Goal: Information Seeking & Learning: Learn about a topic

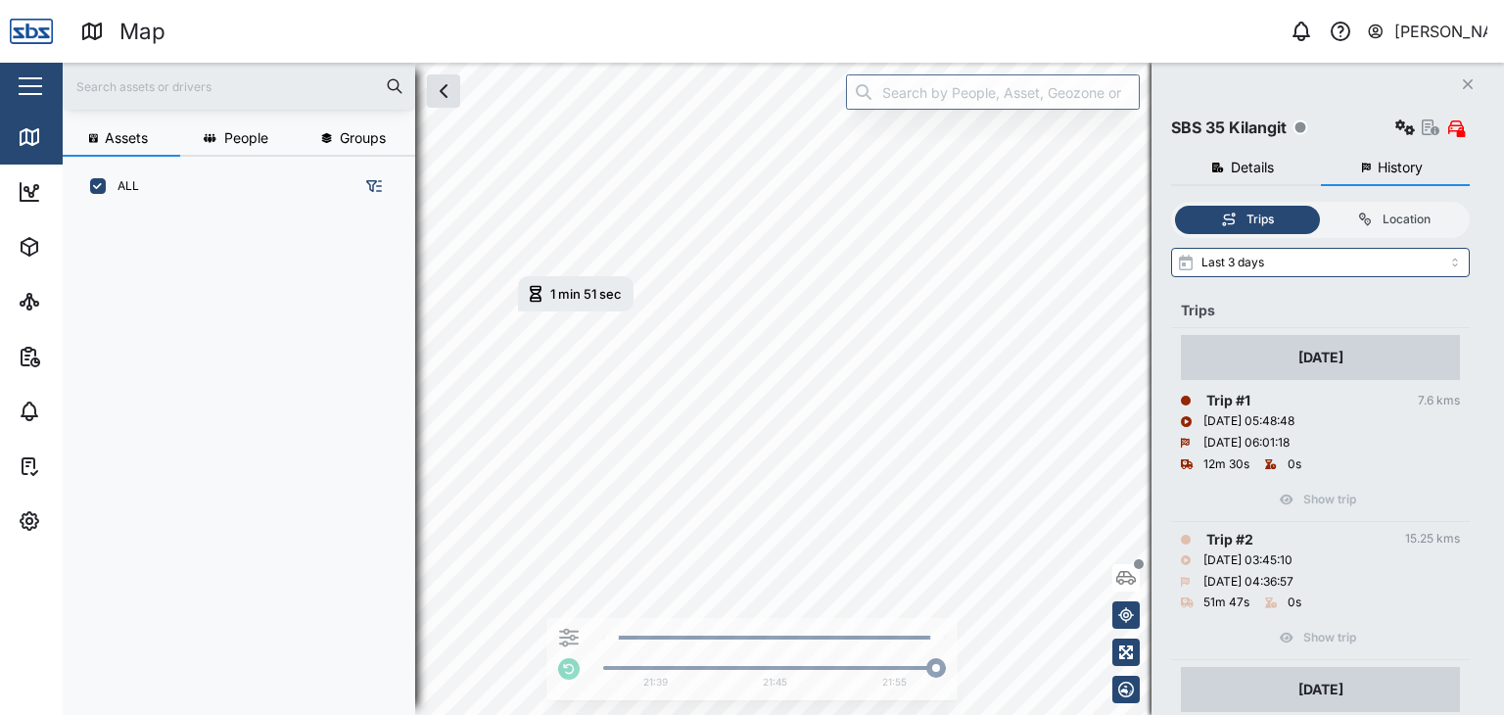
scroll to position [2154, 0]
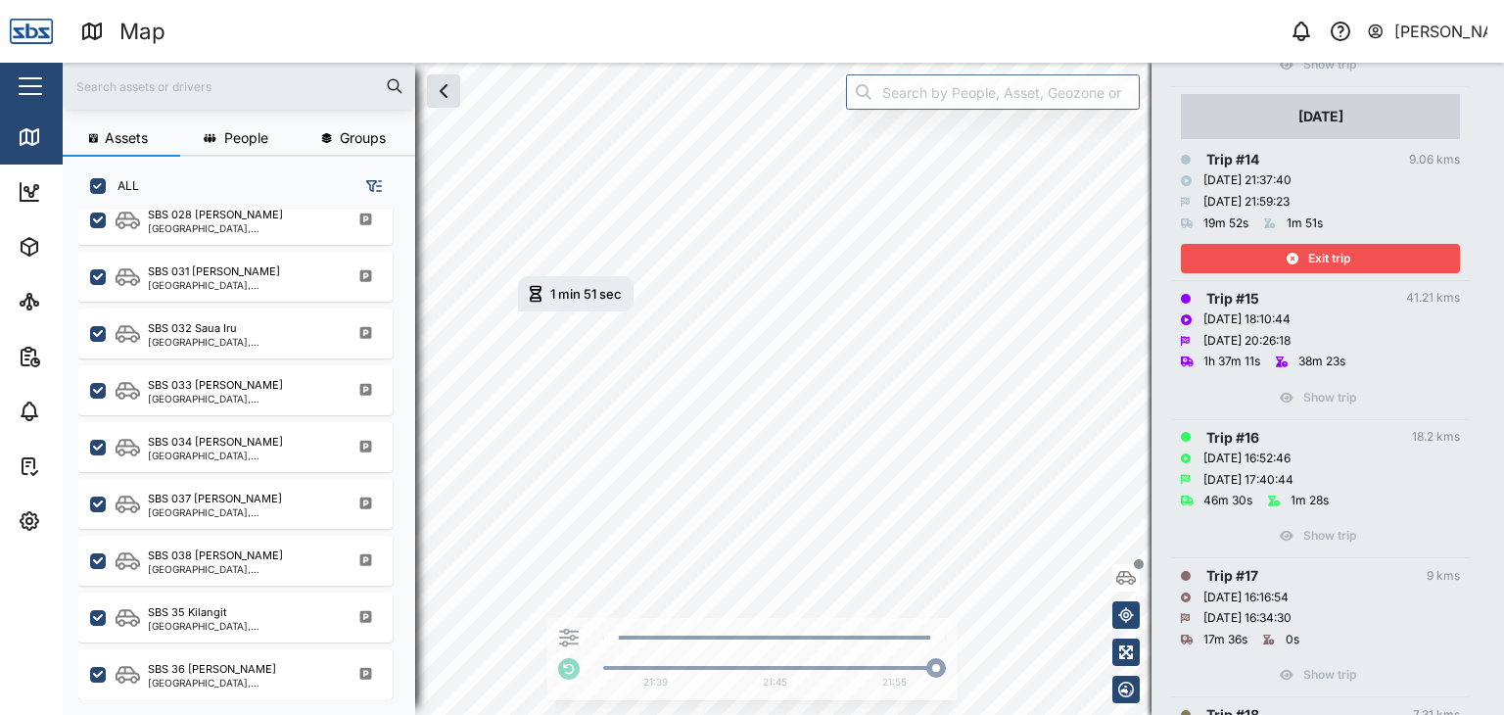
click at [1321, 258] on span "Exit trip" at bounding box center [1329, 258] width 42 height 27
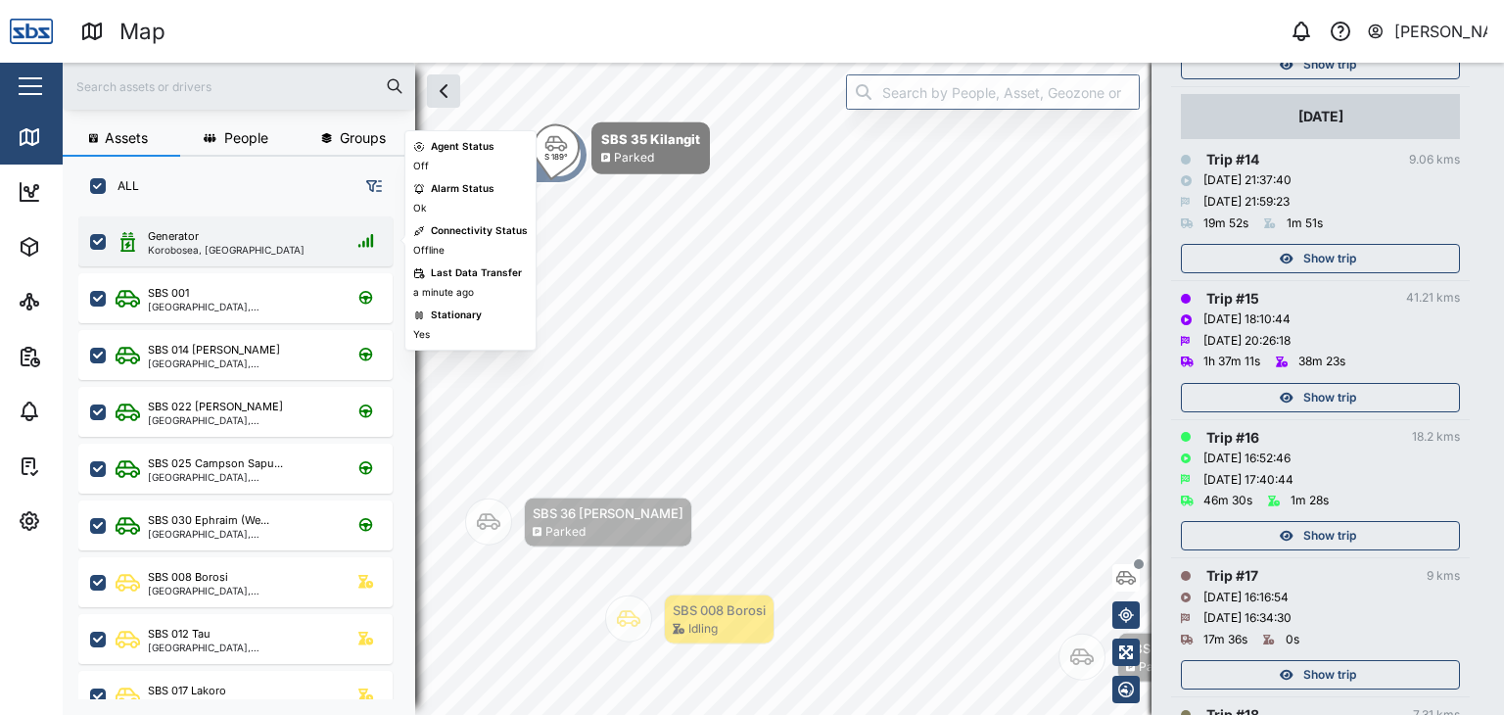
click at [217, 245] on div "Korobosea, [GEOGRAPHIC_DATA]" at bounding box center [226, 250] width 157 height 10
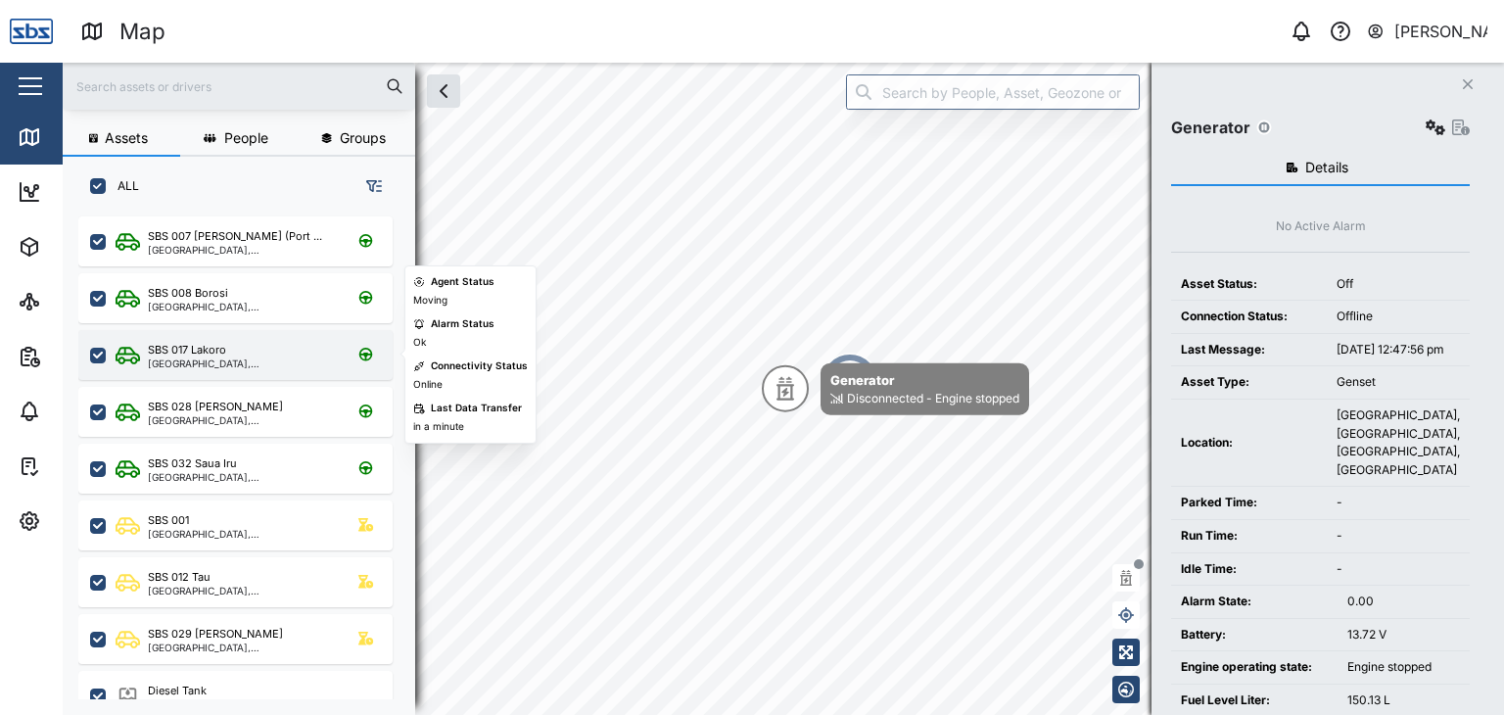
click at [212, 353] on div "SBS 017 Lakoro" at bounding box center [187, 350] width 78 height 17
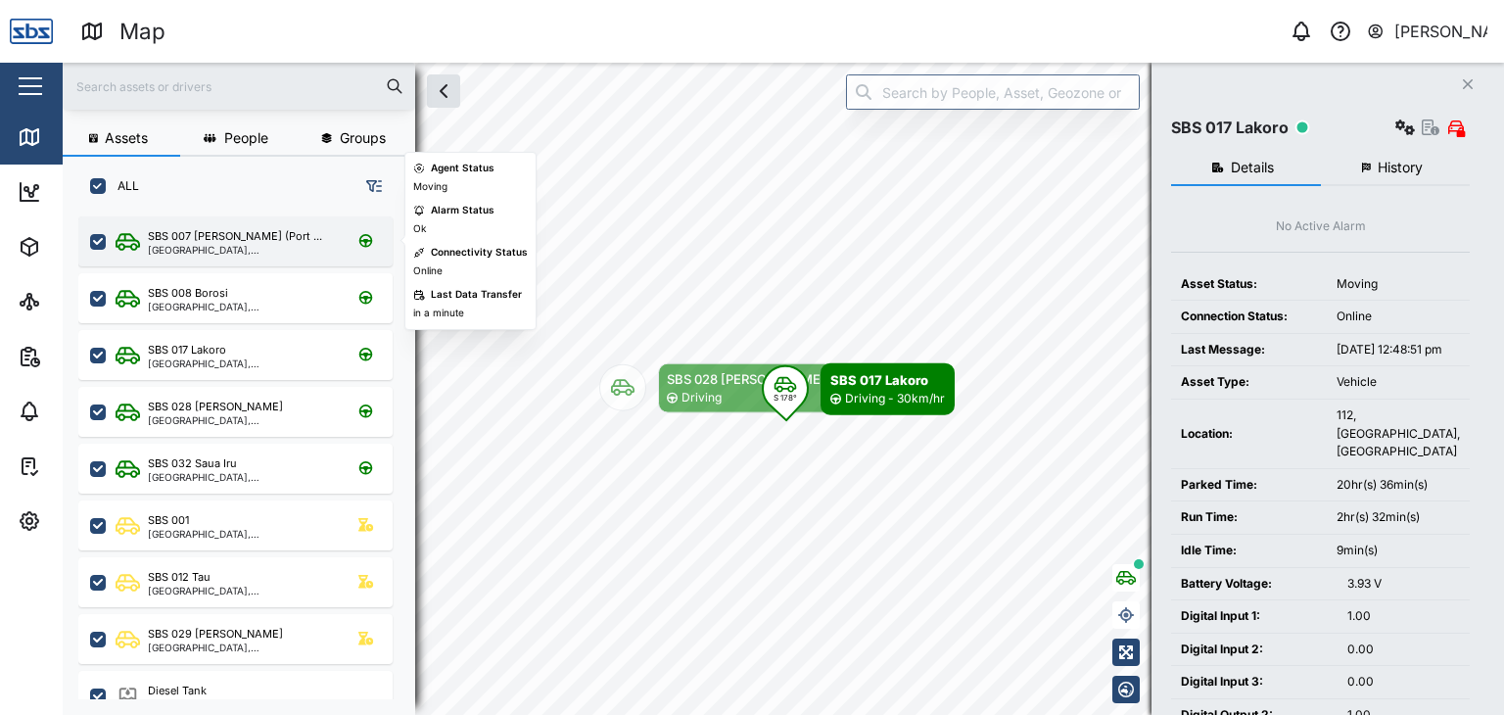
click at [193, 251] on div "[GEOGRAPHIC_DATA], [GEOGRAPHIC_DATA]" at bounding box center [241, 250] width 187 height 10
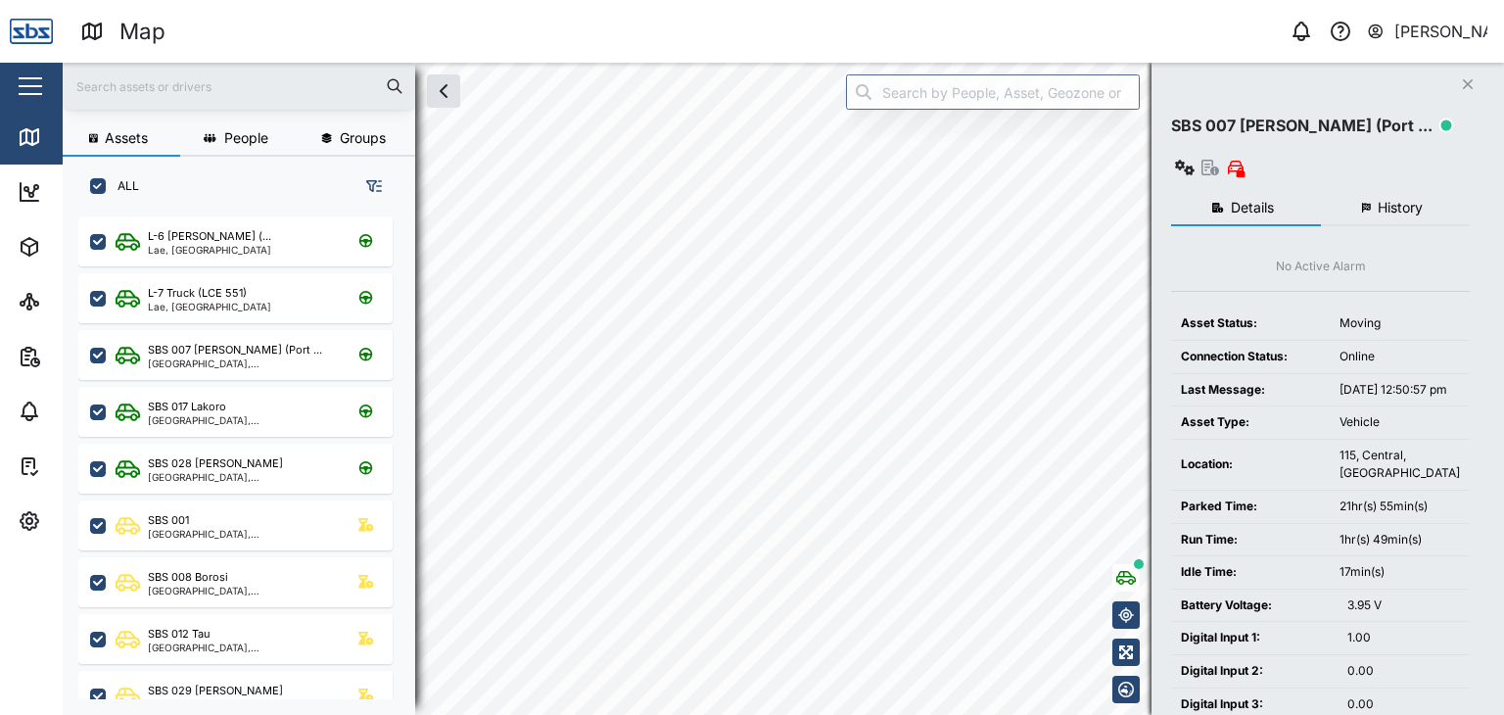
click at [96, 88] on input "text" at bounding box center [238, 85] width 329 height 29
type input "29"
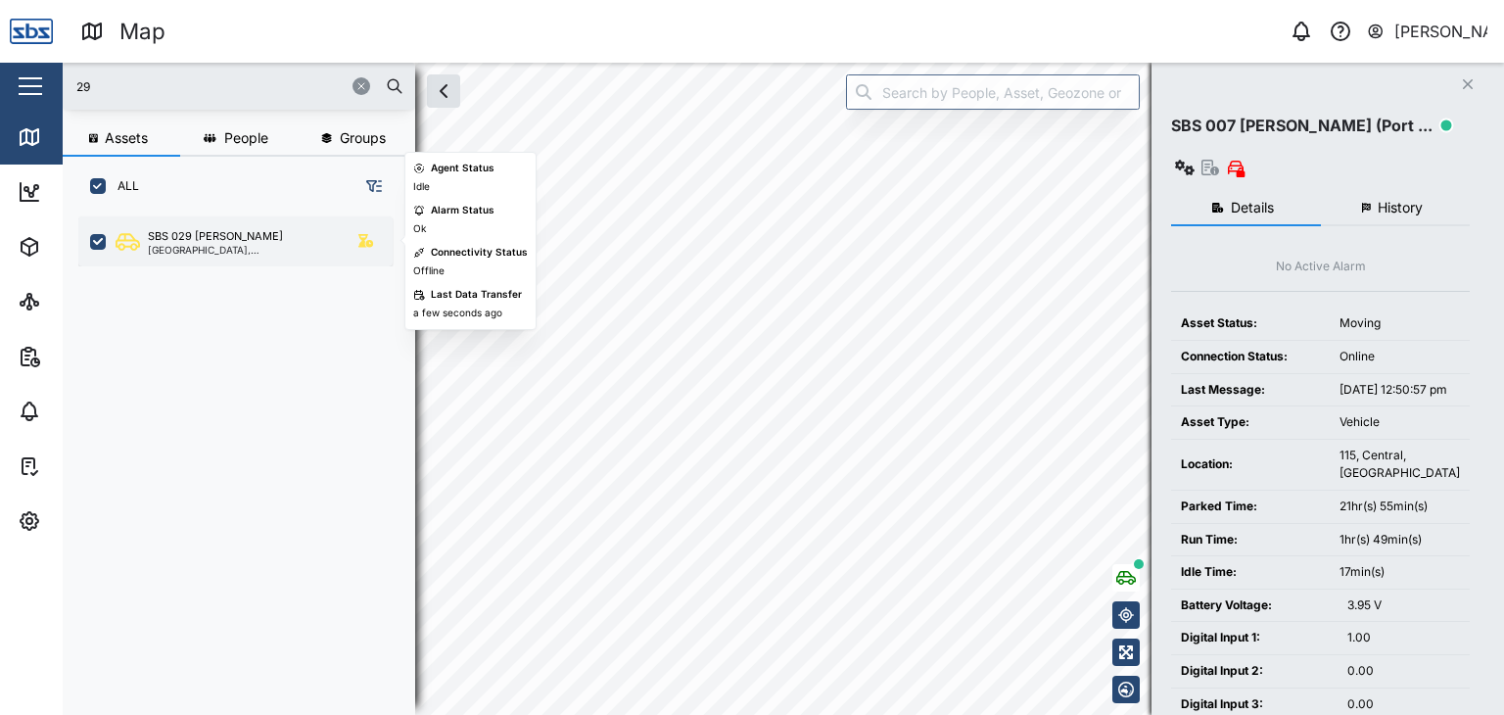
click at [204, 256] on div "SBS 029 [PERSON_NAME] I [GEOGRAPHIC_DATA], [GEOGRAPHIC_DATA]" at bounding box center [235, 241] width 314 height 50
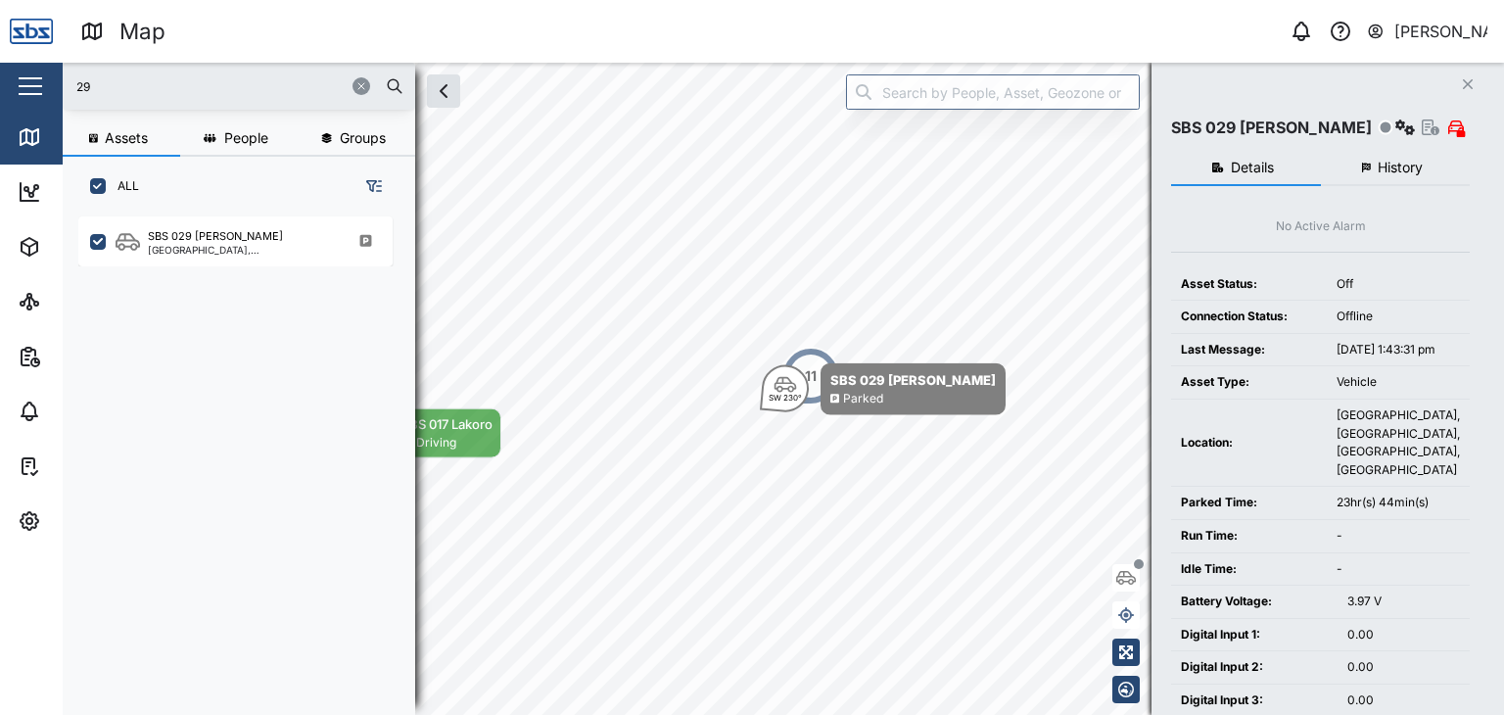
click at [104, 87] on input "29" at bounding box center [238, 85] width 329 height 29
drag, startPoint x: 104, startPoint y: 87, endPoint x: 167, endPoint y: 93, distance: 63.9
click at [69, 85] on div "29" at bounding box center [239, 86] width 353 height 47
click at [167, 92] on input "29" at bounding box center [238, 85] width 329 height 29
drag, startPoint x: 122, startPoint y: 80, endPoint x: 12, endPoint y: 73, distance: 110.9
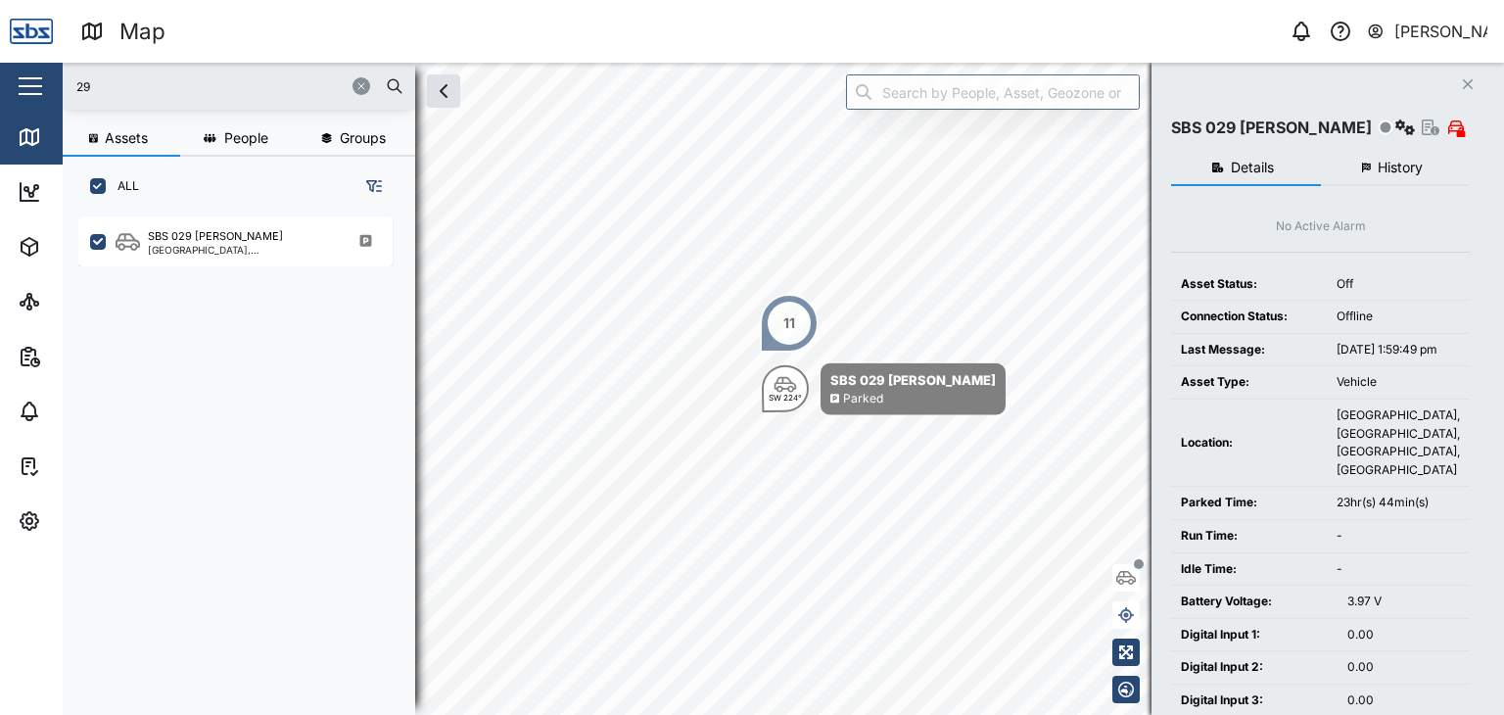
click at [12, 73] on div "Map 0 [PERSON_NAME] Close Map Dashboard Assets ATS Camera Generator Personnel T…" at bounding box center [752, 357] width 1504 height 715
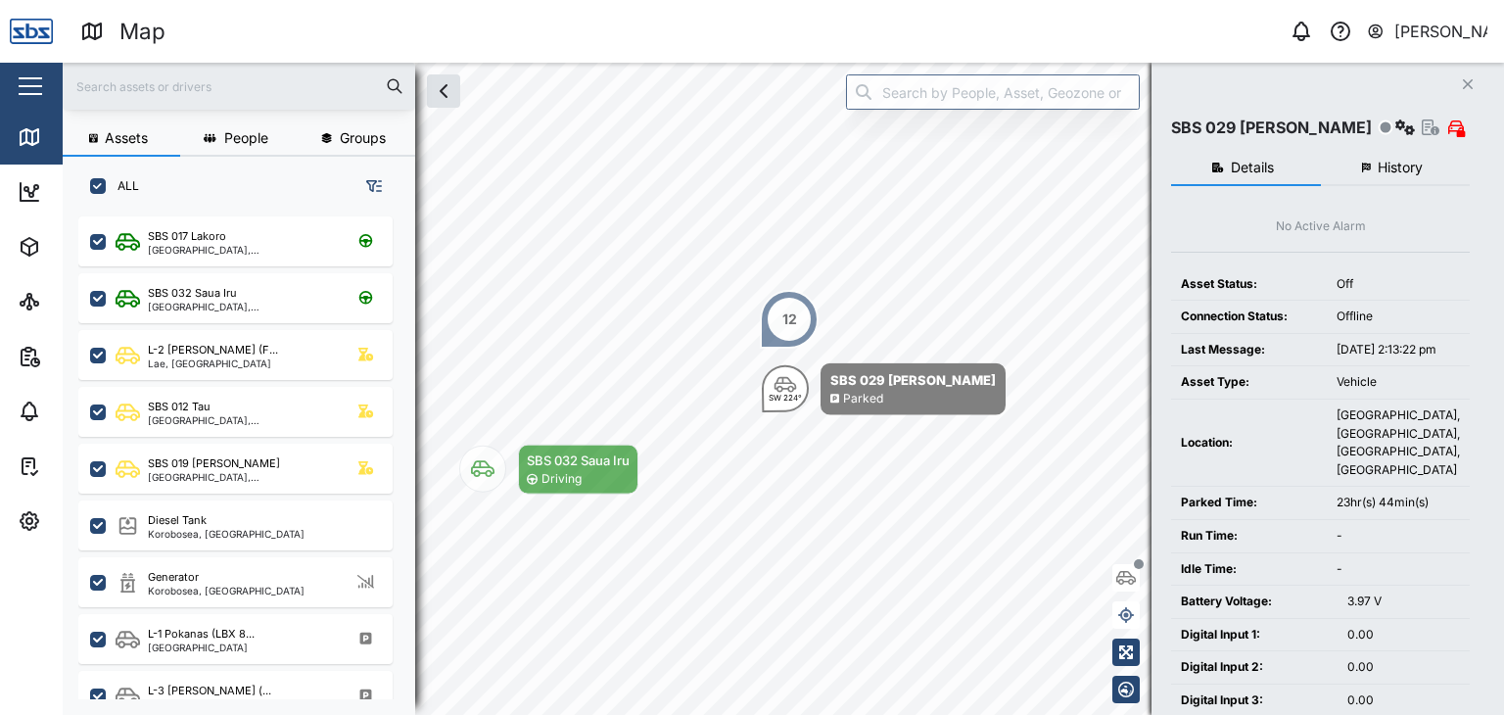
drag, startPoint x: 97, startPoint y: 83, endPoint x: 86, endPoint y: 81, distance: 10.9
click at [94, 83] on input "text" at bounding box center [238, 85] width 329 height 29
type input "001"
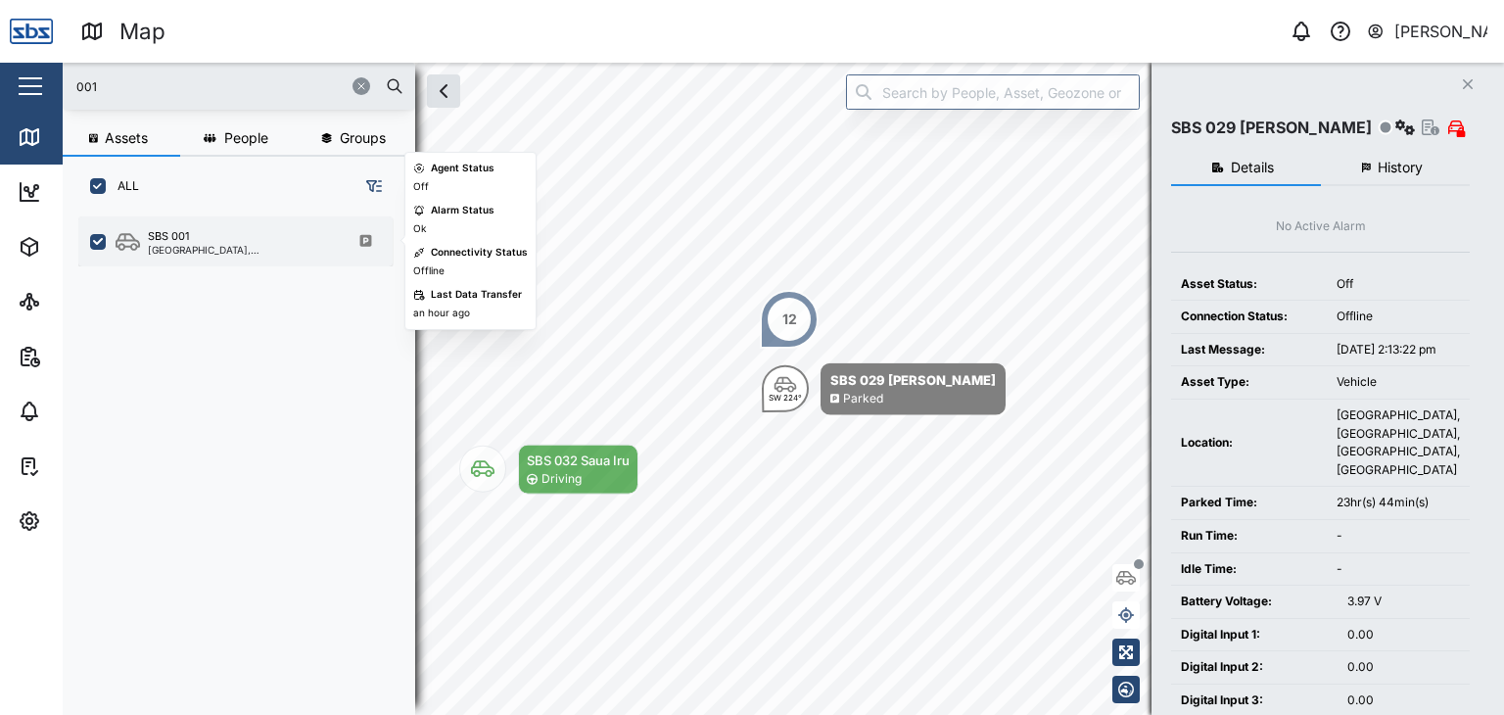
click at [183, 255] on div "SBS 001 [GEOGRAPHIC_DATA], [GEOGRAPHIC_DATA]" at bounding box center [235, 241] width 314 height 50
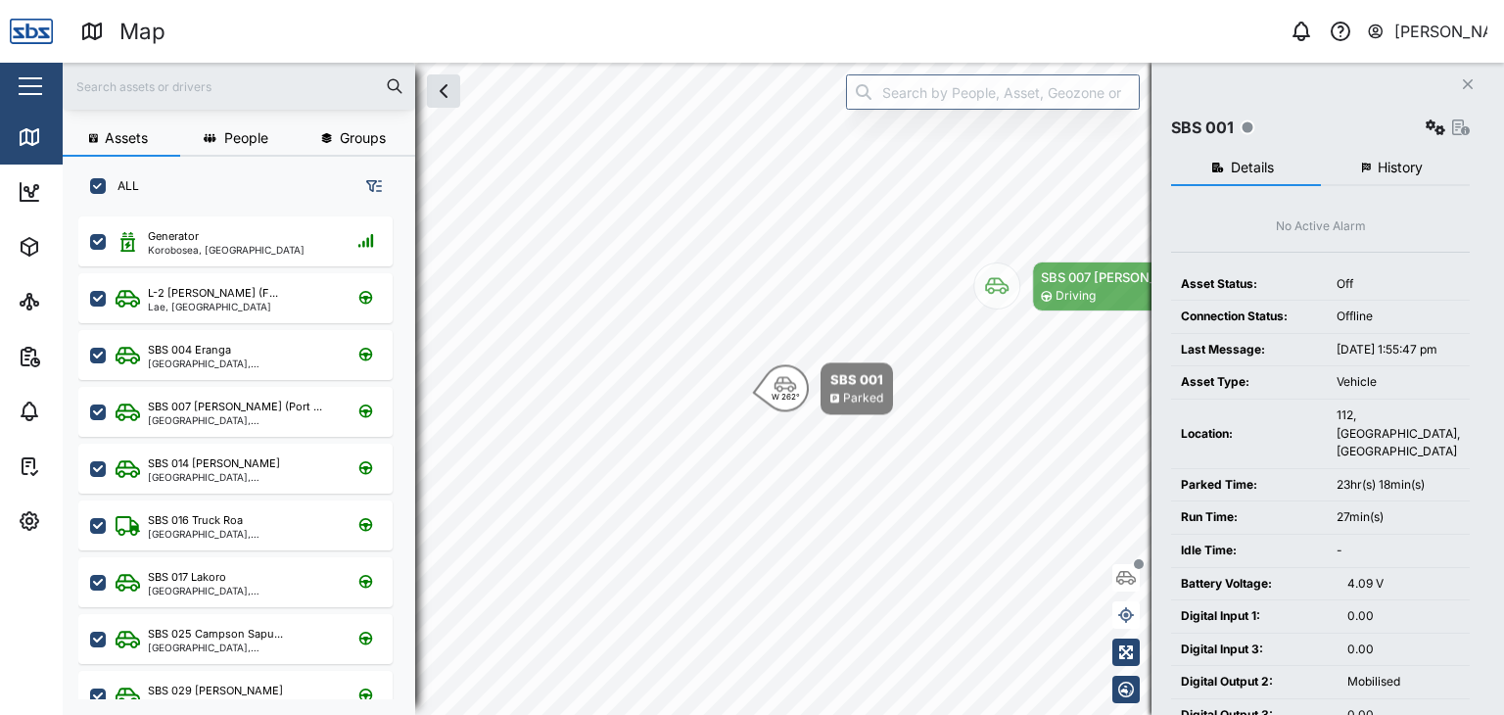
click at [140, 71] on input "text" at bounding box center [238, 85] width 329 height 29
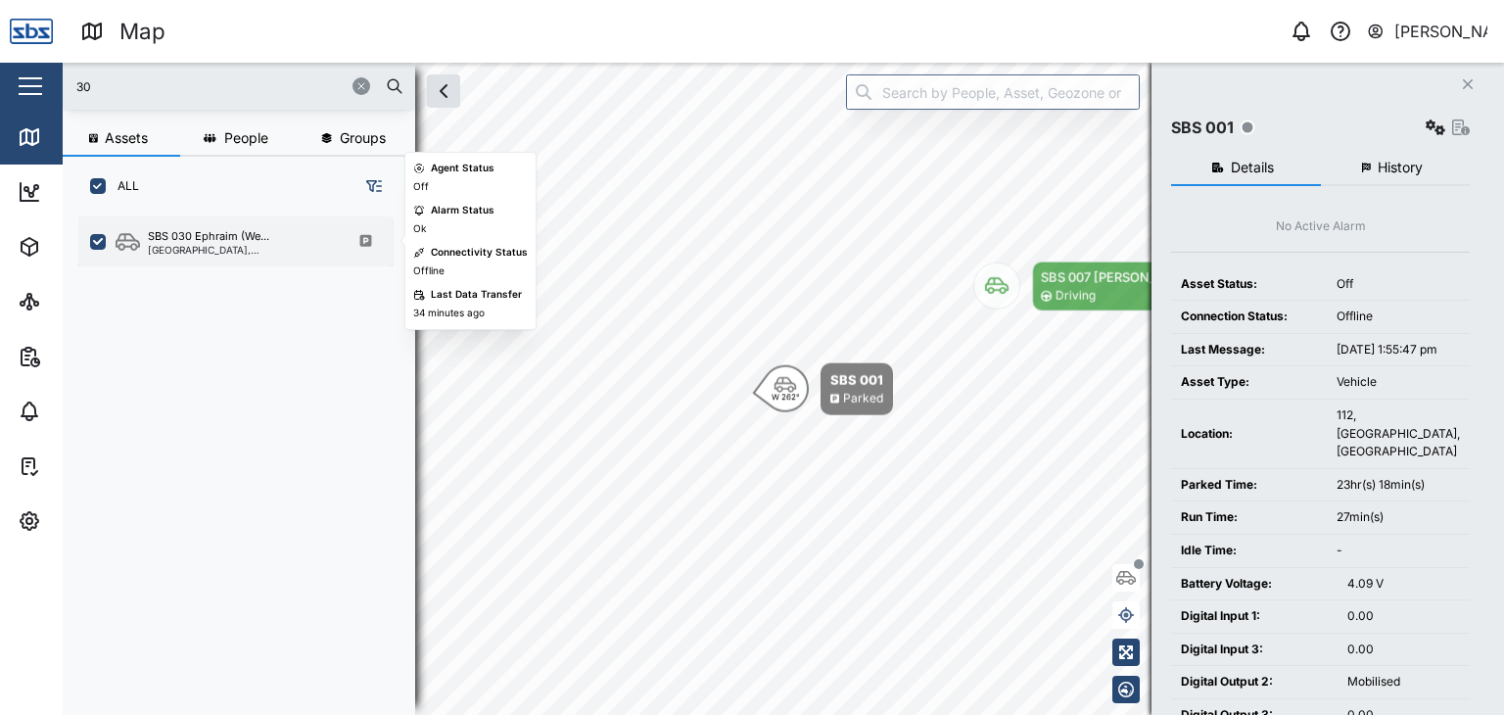
click at [211, 260] on div "SBS 030 Ephraim (We... Port Moresby, Southern Region" at bounding box center [235, 241] width 314 height 50
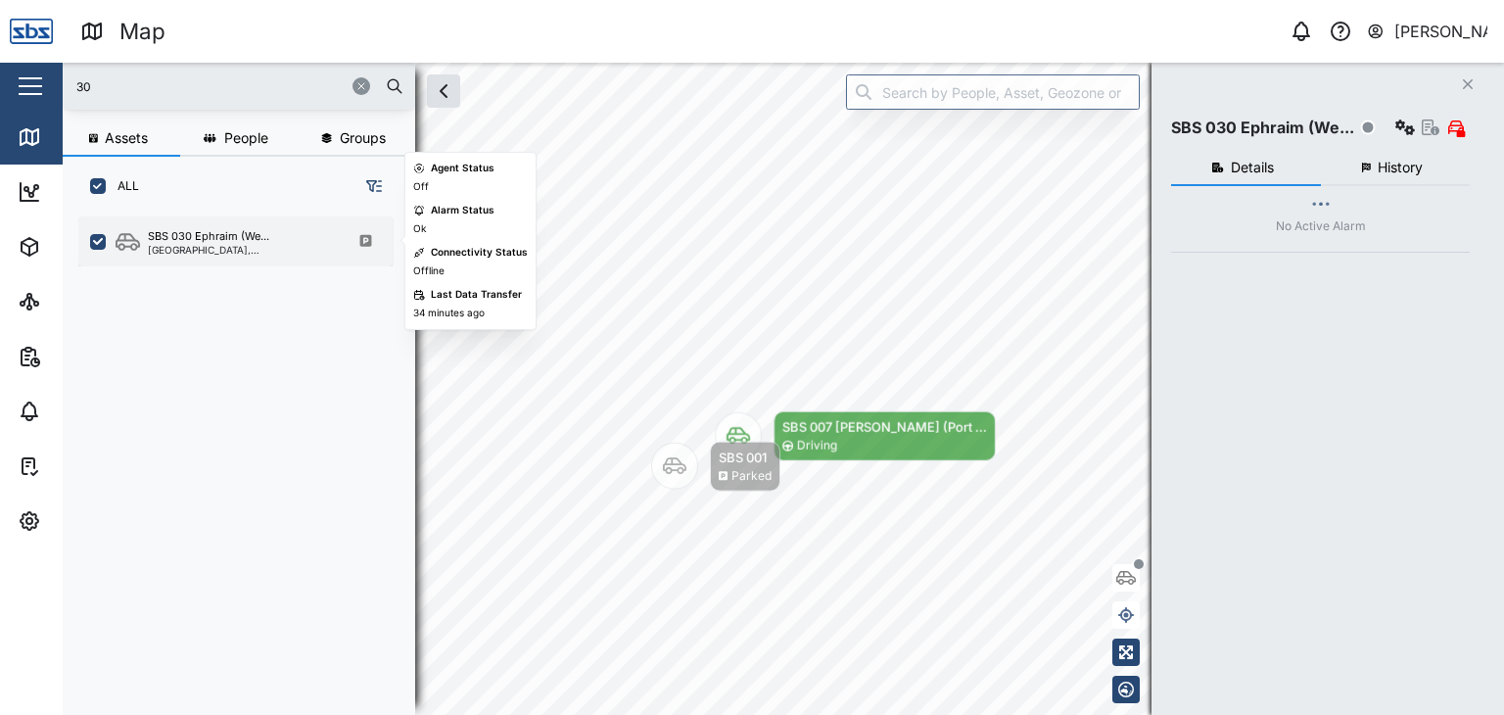
click at [214, 251] on div "[GEOGRAPHIC_DATA], [GEOGRAPHIC_DATA]" at bounding box center [241, 250] width 187 height 10
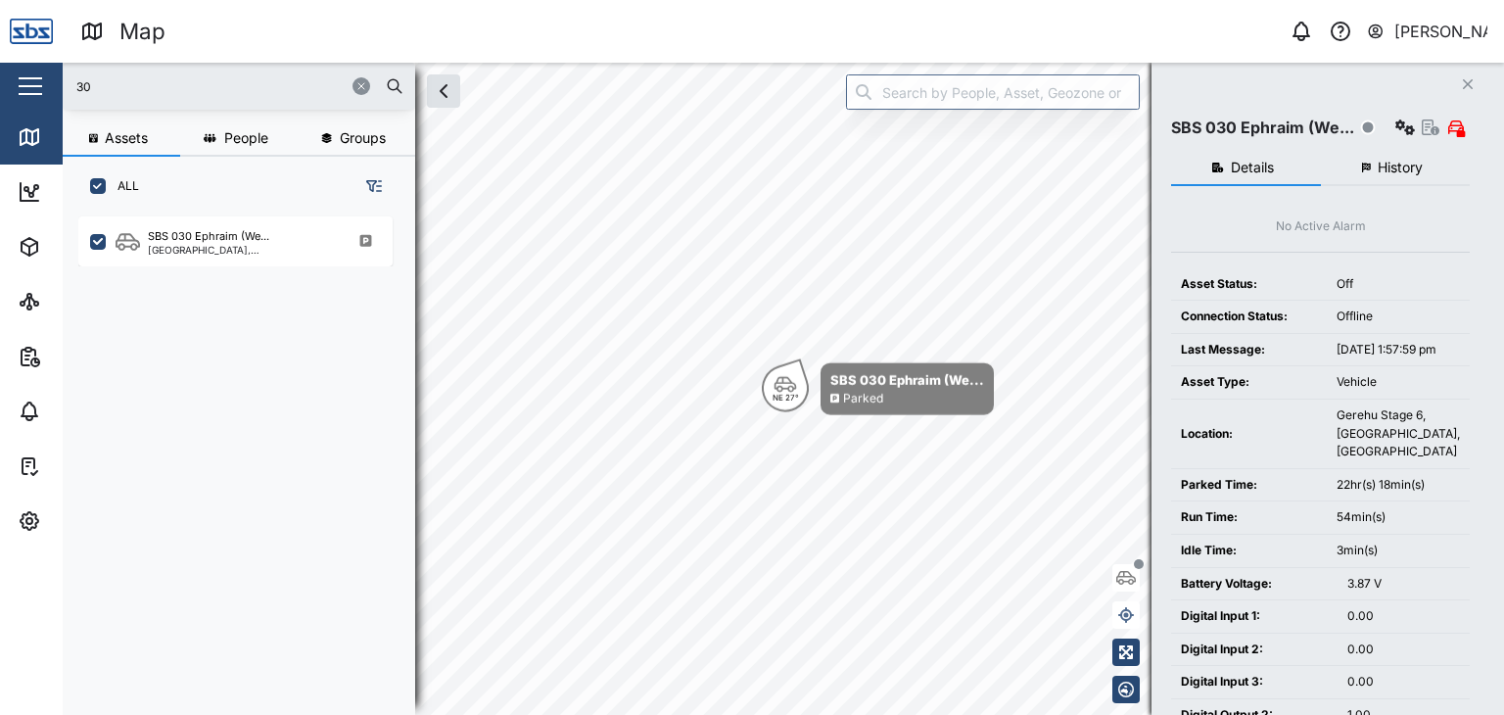
drag, startPoint x: 100, startPoint y: 89, endPoint x: 40, endPoint y: 90, distance: 59.7
click at [40, 90] on div "Map 0 Vijay Kumar Close Map Dashboard Assets ATS Camera Generator Personnel Tan…" at bounding box center [752, 357] width 1504 height 715
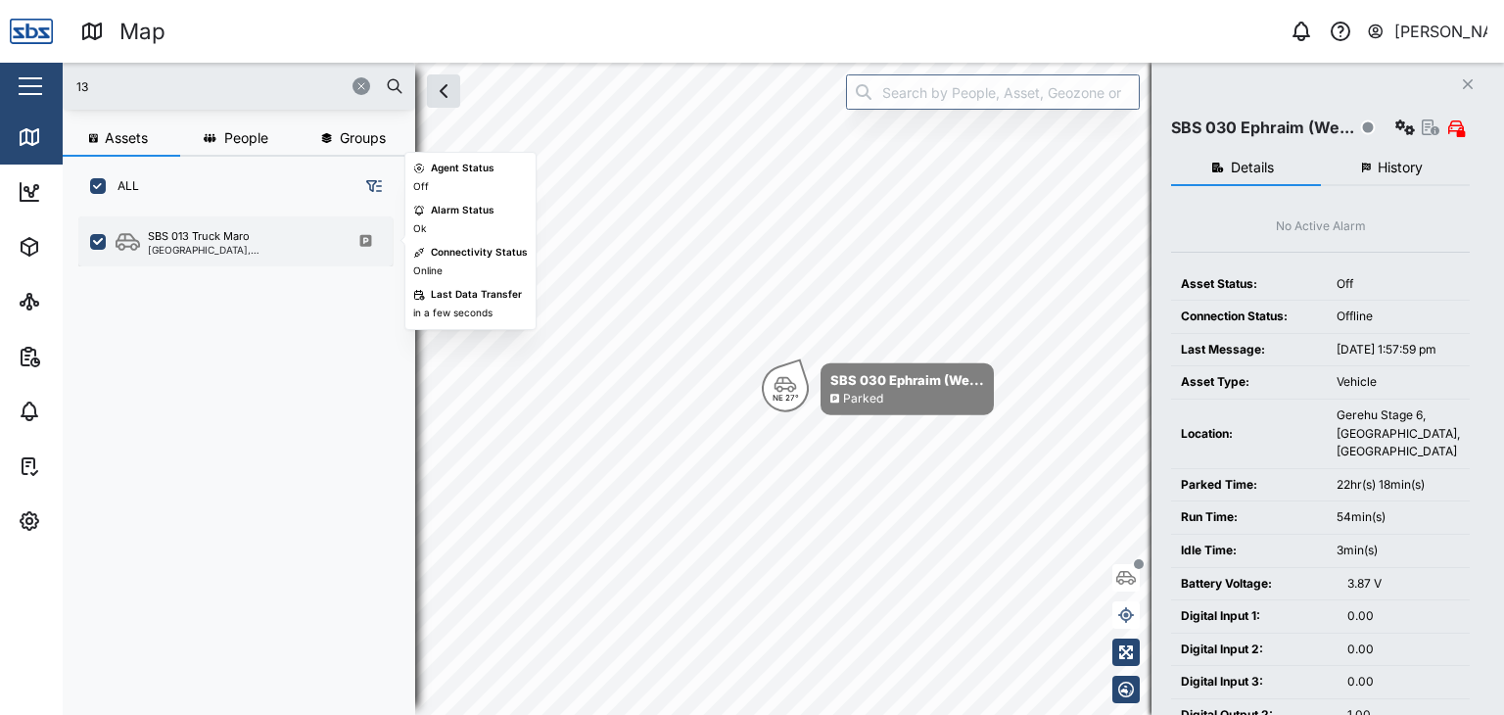
click at [179, 248] on div "[GEOGRAPHIC_DATA], [GEOGRAPHIC_DATA]" at bounding box center [241, 250] width 187 height 10
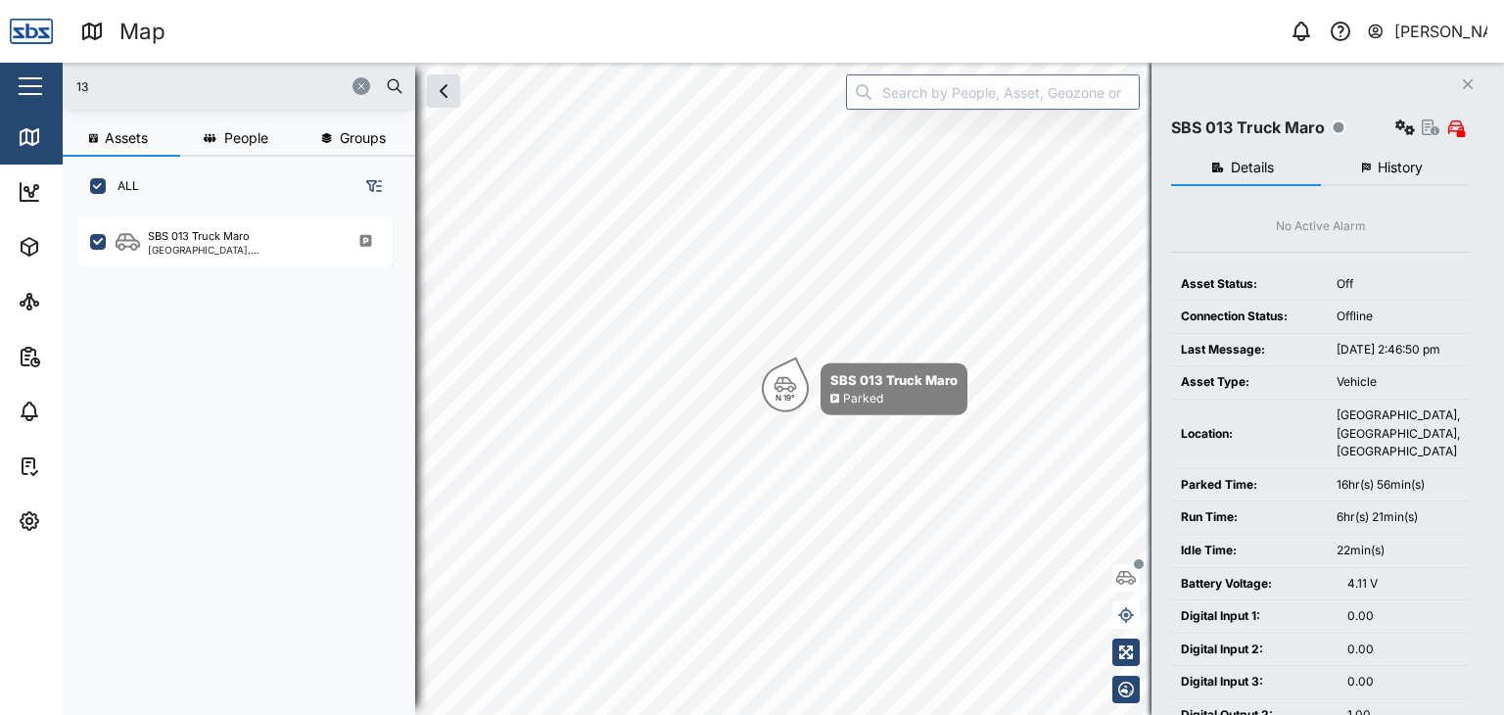
drag, startPoint x: 101, startPoint y: 86, endPoint x: 50, endPoint y: 86, distance: 50.9
click at [50, 86] on div "Map 0 Vijay Kumar Close Map Dashboard Assets ATS Camera Generator Personnel Tan…" at bounding box center [752, 357] width 1504 height 715
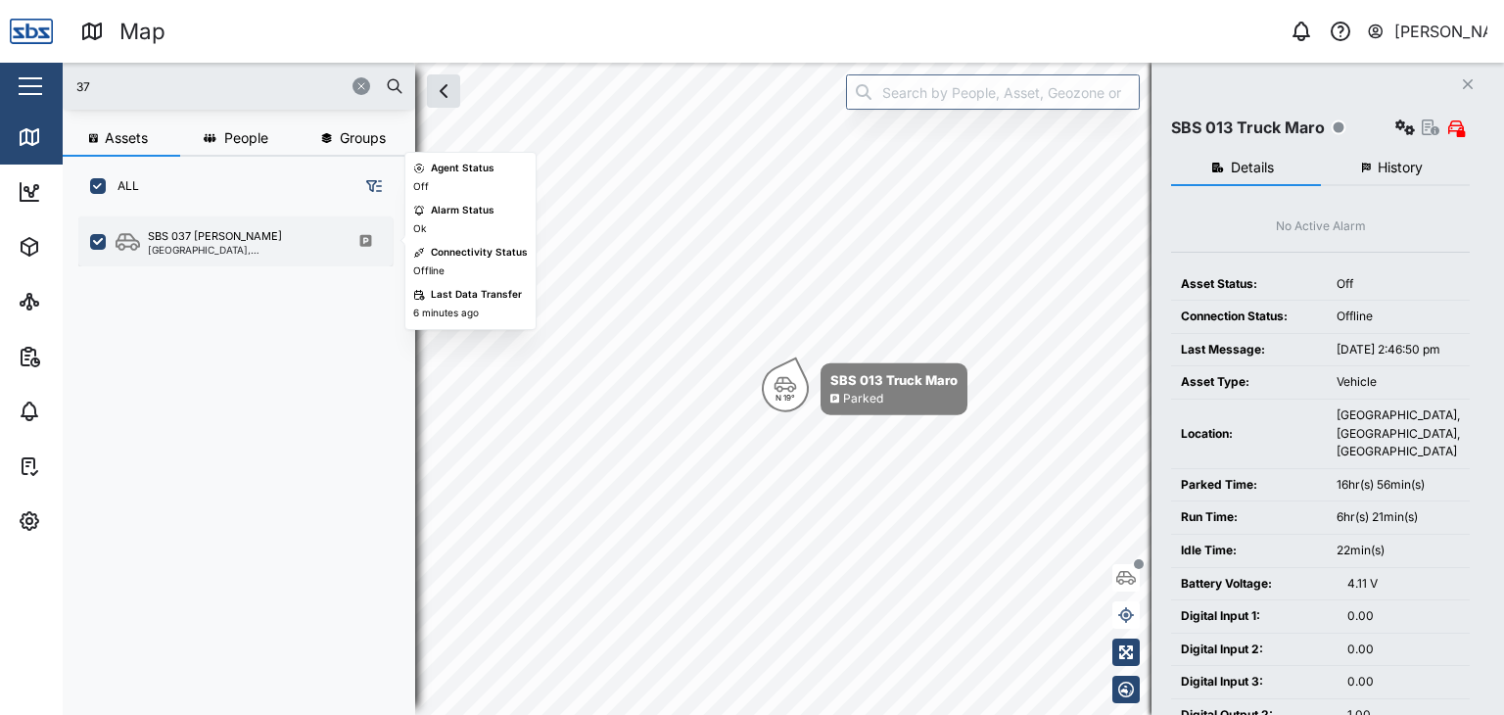
click at [211, 234] on div "SBS 037 [PERSON_NAME]" at bounding box center [215, 236] width 134 height 17
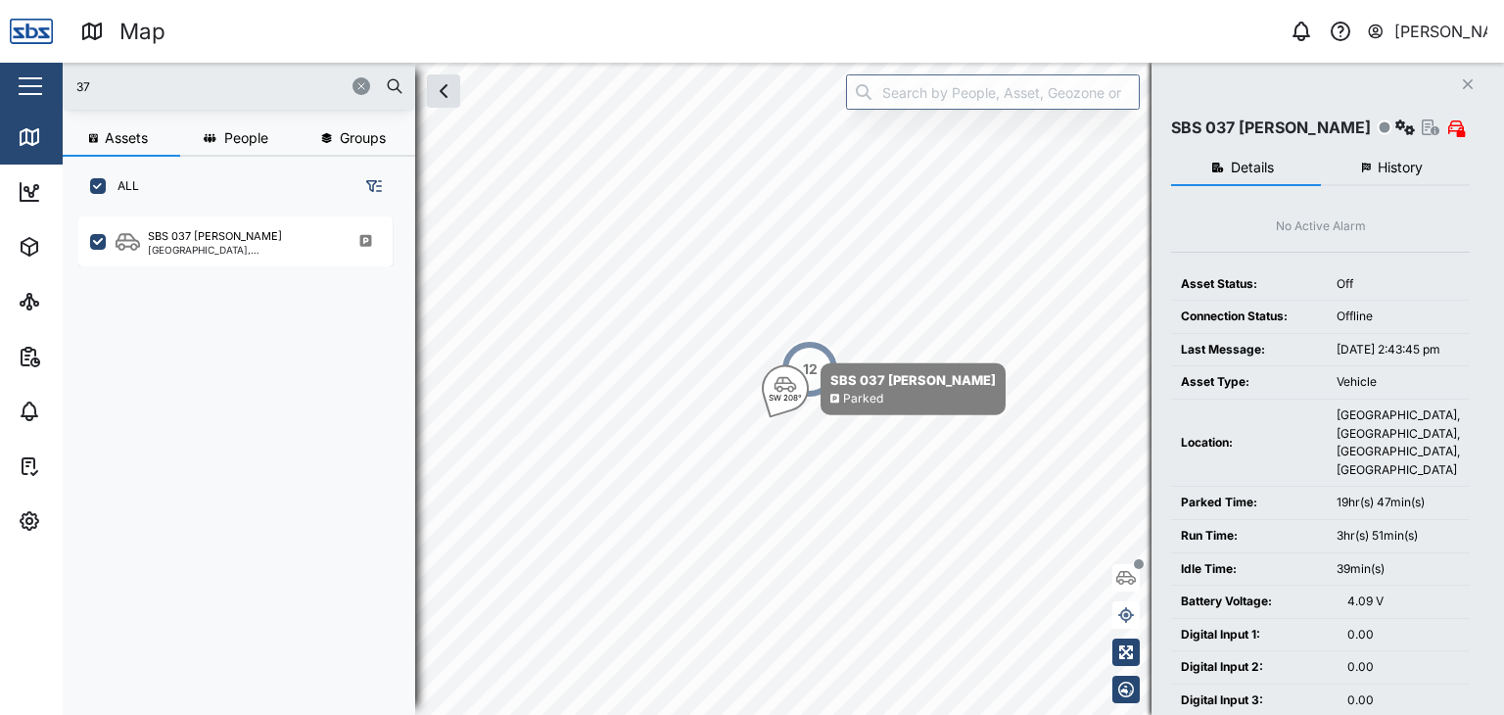
drag, startPoint x: 121, startPoint y: 95, endPoint x: 0, endPoint y: 85, distance: 121.8
click at [0, 85] on div "Map 0 Vijay Kumar Close Map Dashboard Assets ATS Camera Generator Personnel Tan…" at bounding box center [752, 357] width 1504 height 715
type input "32"
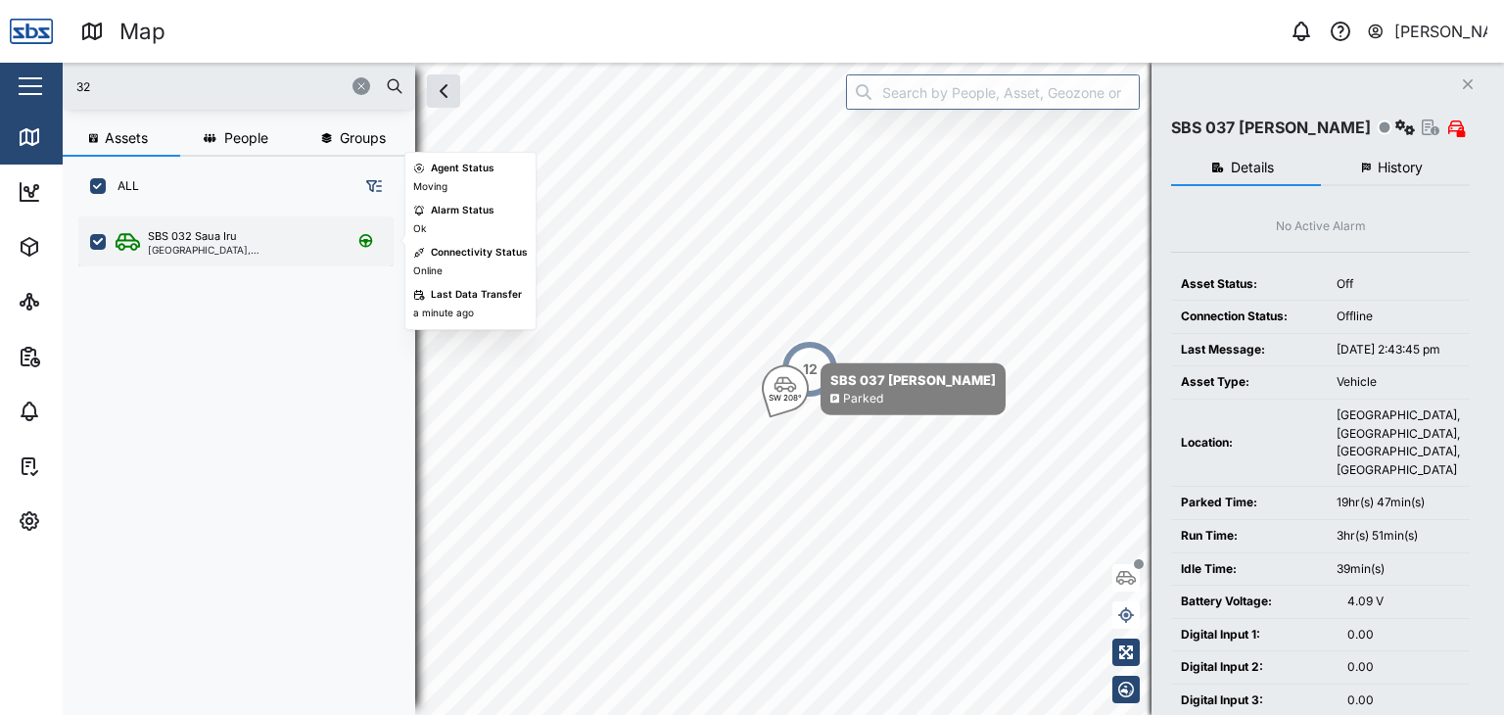
click at [213, 245] on div "[GEOGRAPHIC_DATA], [GEOGRAPHIC_DATA]" at bounding box center [241, 250] width 187 height 10
